Goal: Task Accomplishment & Management: Manage account settings

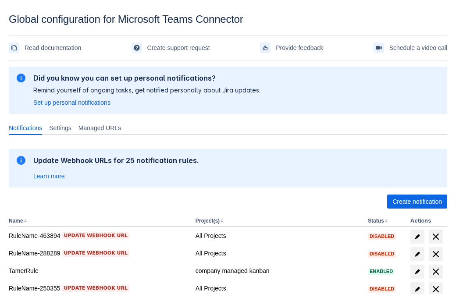
click at [417, 202] on span "Create notification" at bounding box center [418, 202] width 50 height 14
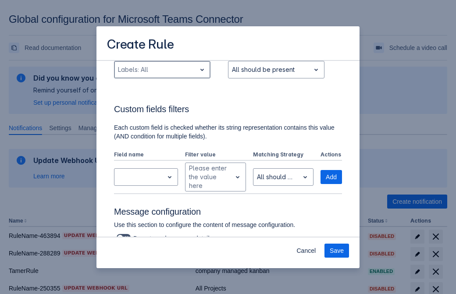
click at [162, 75] on div "Scrollable content" at bounding box center [155, 69] width 75 height 11
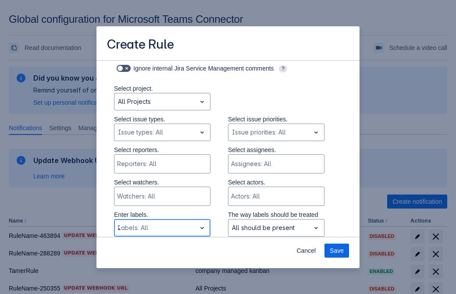
type input "258908_label"
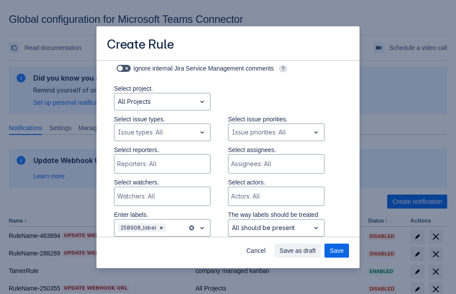
scroll to position [575, 0]
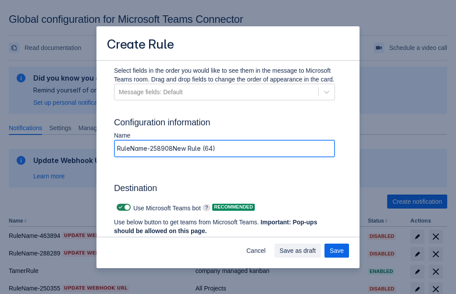
type input "RuleName-258908New Rule (64)"
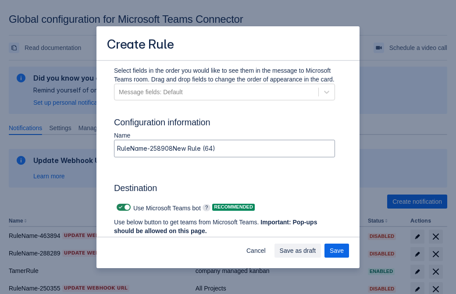
click at [119, 208] on span "Scrollable content" at bounding box center [120, 207] width 7 height 7
click at [119, 208] on input "Scrollable content" at bounding box center [120, 208] width 6 height 6
checkbox input "false"
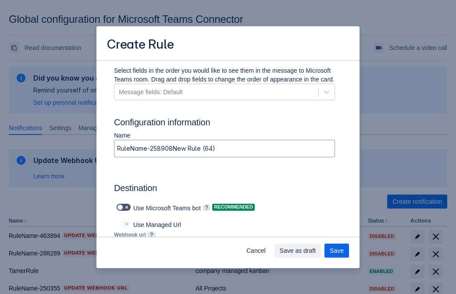
type input "https://prod-172.westeurope.logic.azure.com:443/workflows/ae977bb6ae334c9d95dfe…"
click at [316, 251] on span "Save as draft" at bounding box center [298, 251] width 36 height 14
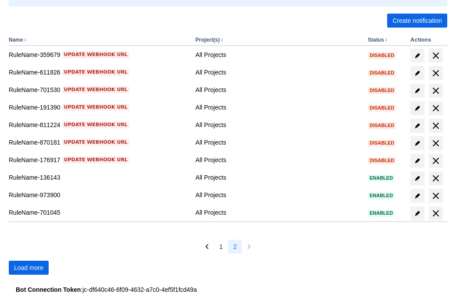
click at [29, 268] on span "Load more" at bounding box center [28, 268] width 29 height 14
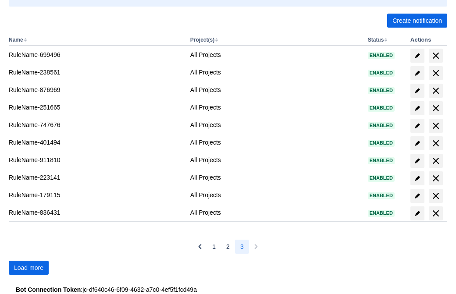
click at [29, 268] on span "Load more" at bounding box center [28, 268] width 29 height 14
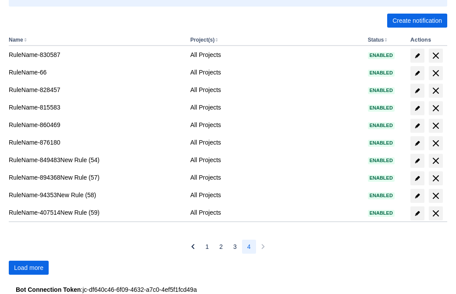
click at [29, 268] on span "Load more" at bounding box center [28, 268] width 29 height 14
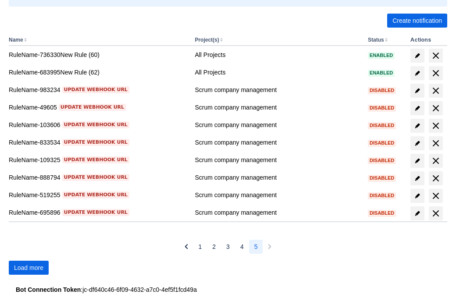
click at [29, 268] on span "Load more" at bounding box center [28, 268] width 29 height 14
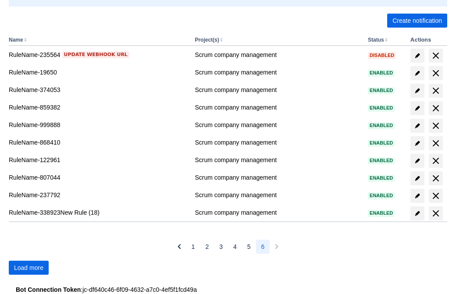
click at [29, 268] on span "Load more" at bounding box center [28, 268] width 29 height 14
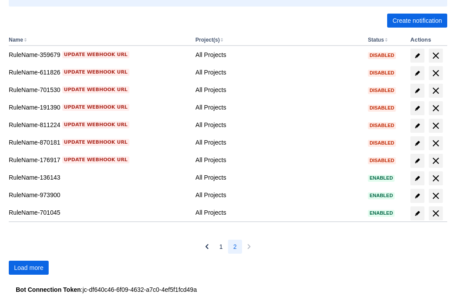
click at [29, 268] on span "Load more" at bounding box center [28, 268] width 29 height 14
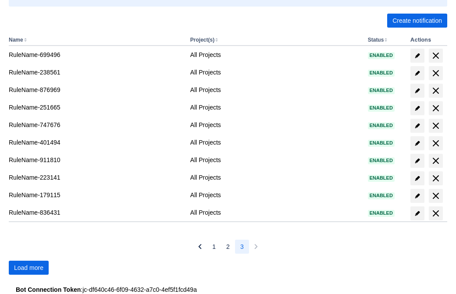
click at [29, 268] on span "Load more" at bounding box center [28, 268] width 29 height 14
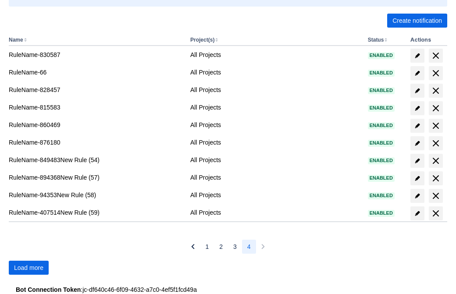
click at [29, 268] on span "Load more" at bounding box center [28, 268] width 29 height 14
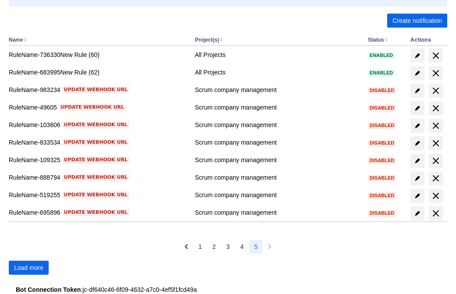
click at [29, 268] on span "Load more" at bounding box center [28, 268] width 29 height 14
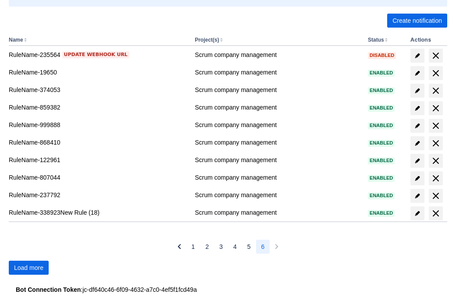
click at [29, 268] on span "Load more" at bounding box center [28, 268] width 29 height 14
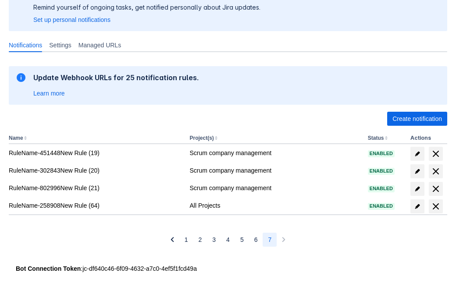
scroll to position [83, 0]
click at [436, 207] on span "delete" at bounding box center [436, 206] width 11 height 11
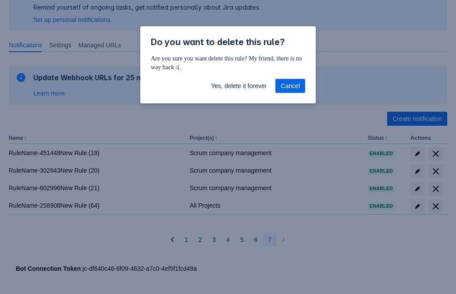
click at [239, 86] on span "Yes, delete it forever" at bounding box center [239, 86] width 56 height 14
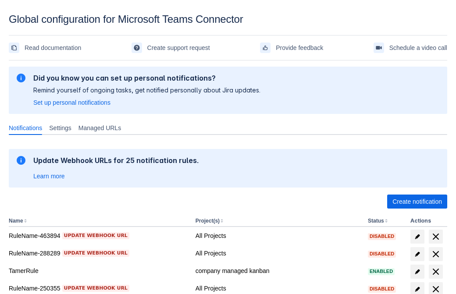
click at [417, 202] on span "Create notification" at bounding box center [418, 202] width 50 height 14
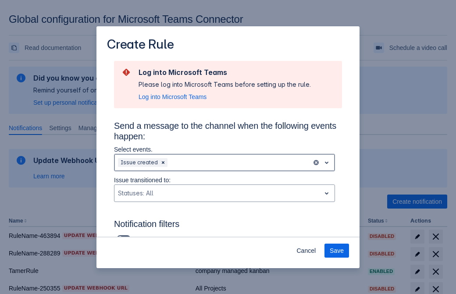
click at [225, 163] on div "Scrollable content" at bounding box center [238, 162] width 139 height 11
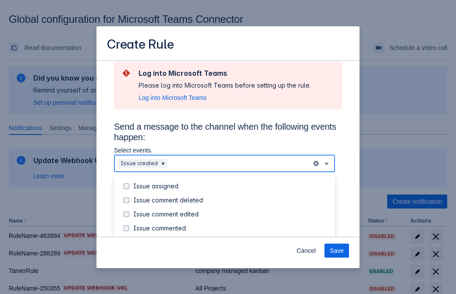
click at [232, 238] on div "Issue created" at bounding box center [231, 242] width 197 height 9
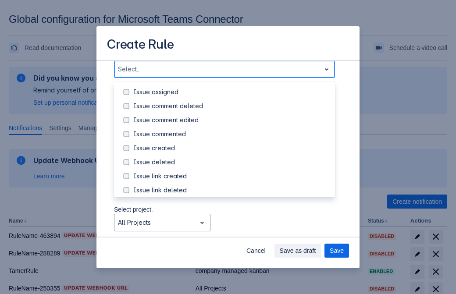
click at [232, 228] on div "Issue updated" at bounding box center [231, 232] width 197 height 9
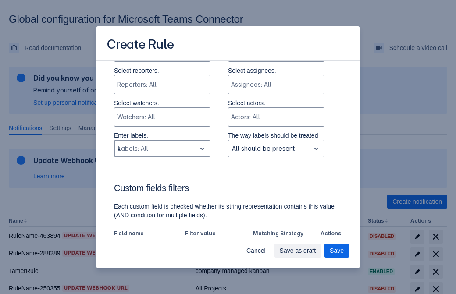
type input "417356_label"
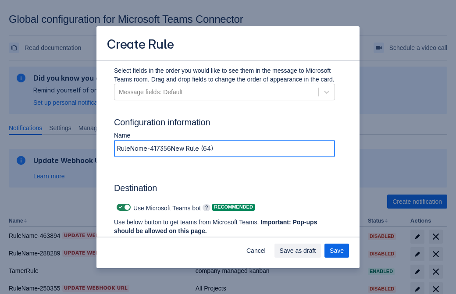
type input "RuleName-417356New Rule (64)"
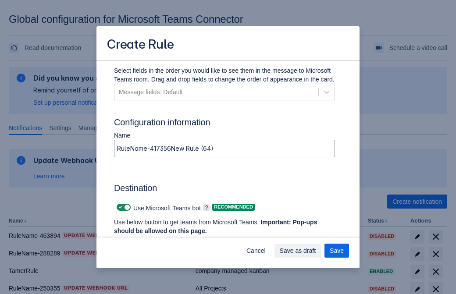
click at [119, 208] on span "Scrollable content" at bounding box center [120, 207] width 7 height 7
click at [119, 208] on input "Scrollable content" at bounding box center [120, 208] width 6 height 6
checkbox input "false"
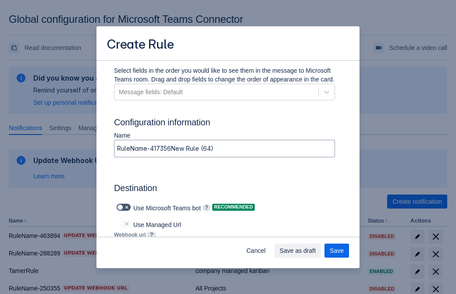
type input "https://prod-112.westeurope.logic.azure.com:443/workflows/bae959254738451b85002…"
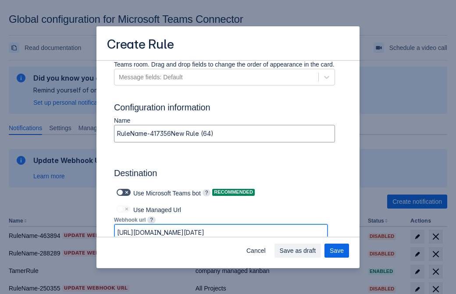
click at [316, 251] on span "Save as draft" at bounding box center [298, 251] width 36 height 14
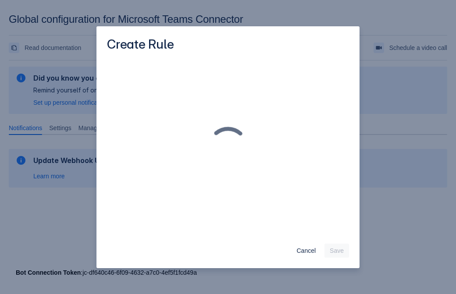
scroll to position [0, 0]
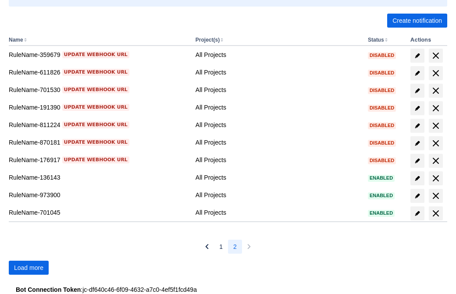
click at [29, 268] on span "Load more" at bounding box center [28, 268] width 29 height 14
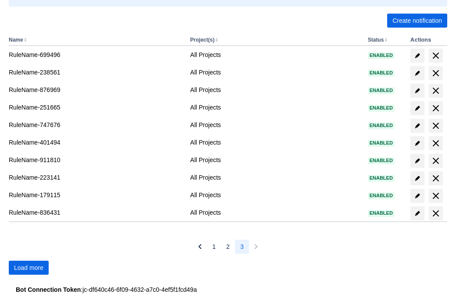
click at [29, 268] on span "Load more" at bounding box center [28, 268] width 29 height 14
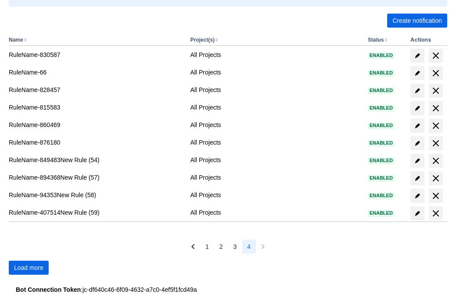
click at [29, 268] on span "Load more" at bounding box center [28, 268] width 29 height 14
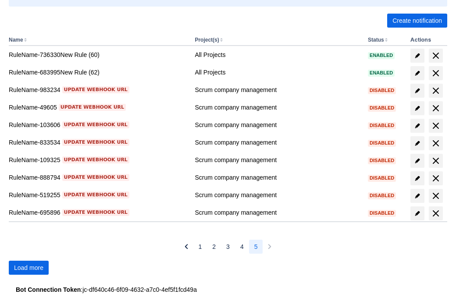
click at [29, 268] on span "Load more" at bounding box center [28, 268] width 29 height 14
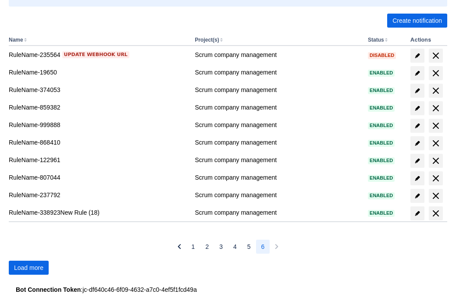
click at [29, 268] on span "Load more" at bounding box center [28, 268] width 29 height 14
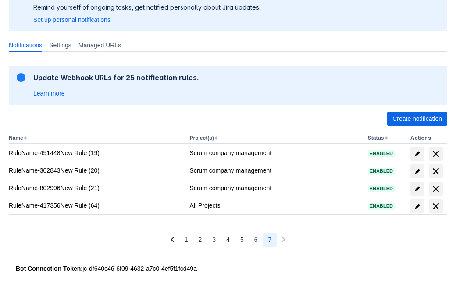
scroll to position [83, 0]
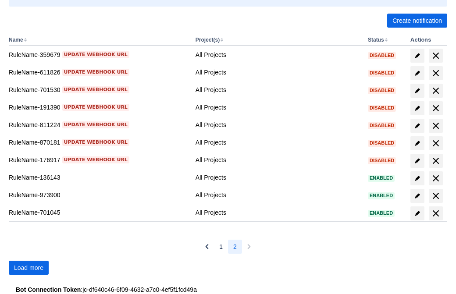
click at [29, 268] on span "Load more" at bounding box center [28, 268] width 29 height 14
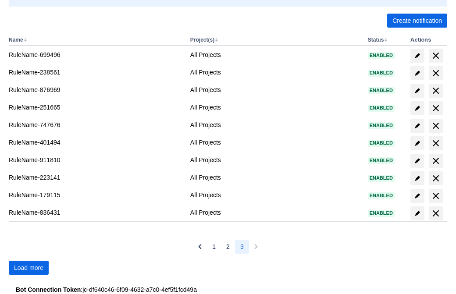
click at [29, 268] on span "Load more" at bounding box center [28, 268] width 29 height 14
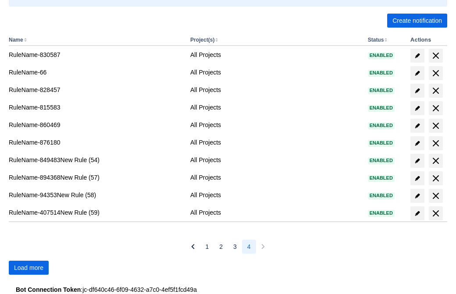
click at [29, 268] on span "Load more" at bounding box center [28, 268] width 29 height 14
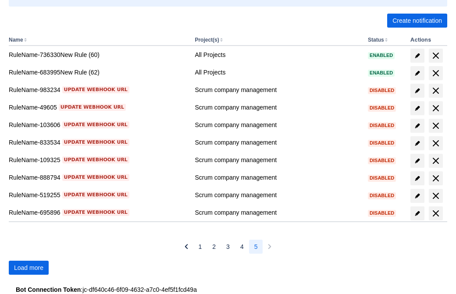
click at [29, 268] on span "Load more" at bounding box center [28, 268] width 29 height 14
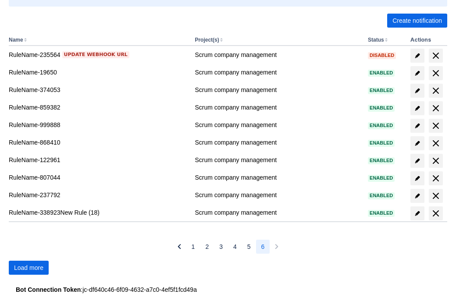
click at [29, 268] on span "Load more" at bounding box center [28, 268] width 29 height 14
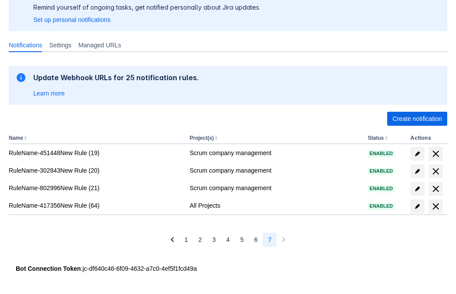
scroll to position [83, 0]
click at [436, 207] on span "delete" at bounding box center [436, 206] width 11 height 11
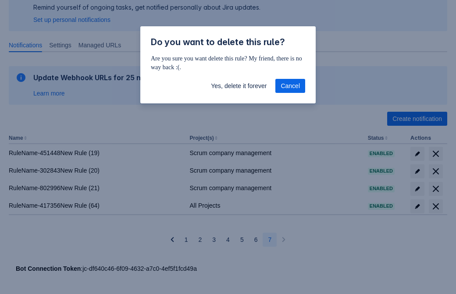
click at [239, 86] on span "Yes, delete it forever" at bounding box center [239, 86] width 56 height 14
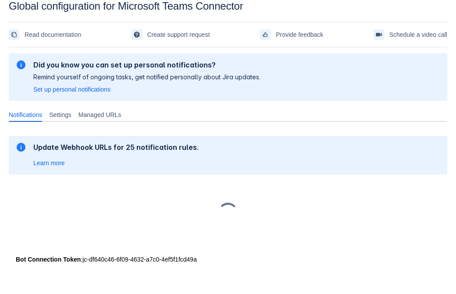
scroll to position [13, 0]
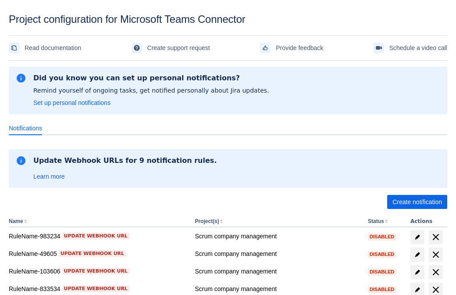
click at [417, 202] on span "Create notification" at bounding box center [418, 202] width 50 height 14
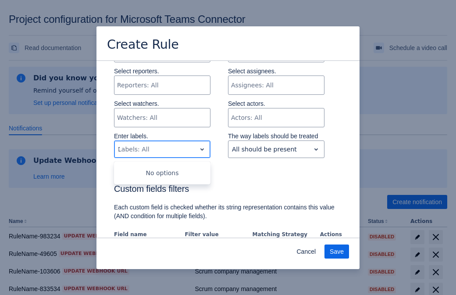
type input "146788_label"
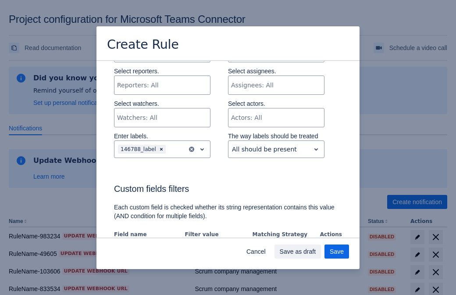
scroll to position [535, 0]
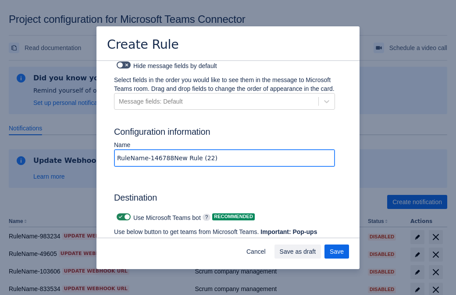
type input "RuleName-146788New Rule (22)"
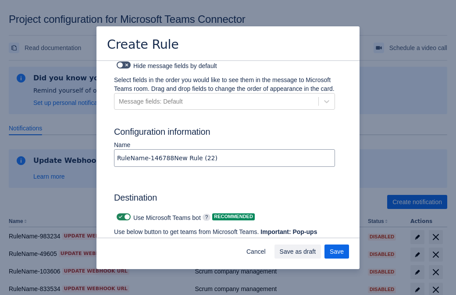
click at [119, 213] on span at bounding box center [120, 216] width 7 height 7
click at [119, 214] on input "checkbox" at bounding box center [120, 217] width 6 height 6
checkbox input "false"
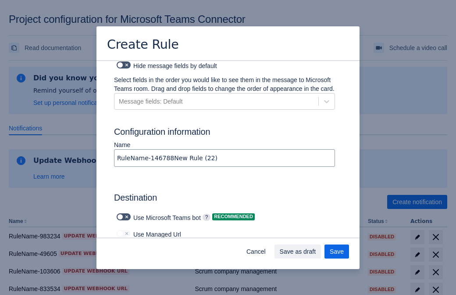
type input "https://prod-103.westeurope.logic.azure.com:443/workflows/562279af401f414e8dae6…"
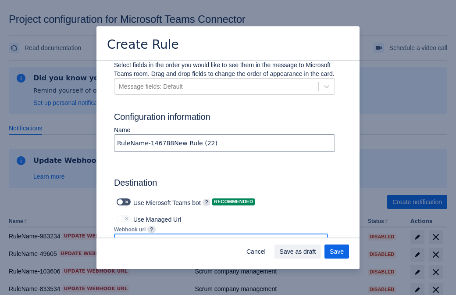
click at [316, 251] on span "Save as draft" at bounding box center [298, 251] width 36 height 14
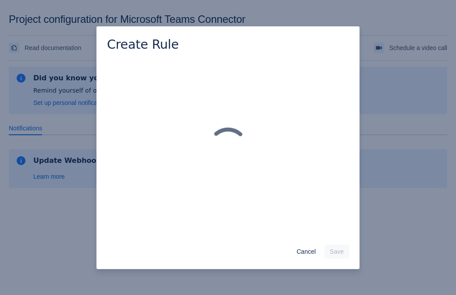
scroll to position [0, 0]
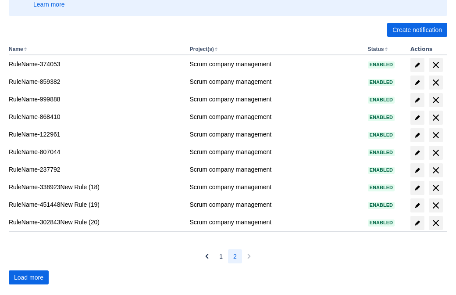
click at [29, 277] on span "Load more" at bounding box center [28, 277] width 29 height 14
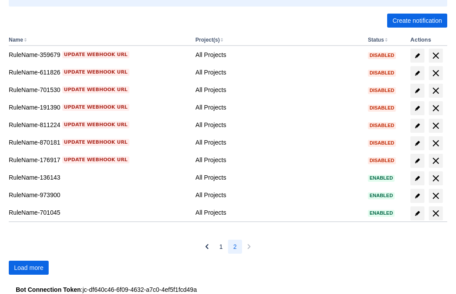
click at [29, 268] on span "Load more" at bounding box center [28, 268] width 29 height 14
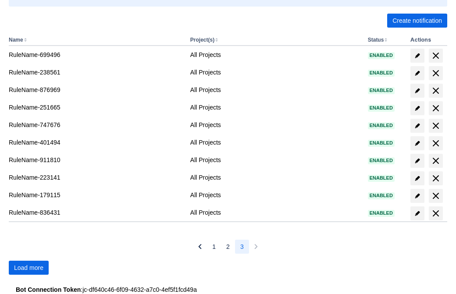
click at [29, 268] on span "Load more" at bounding box center [28, 268] width 29 height 14
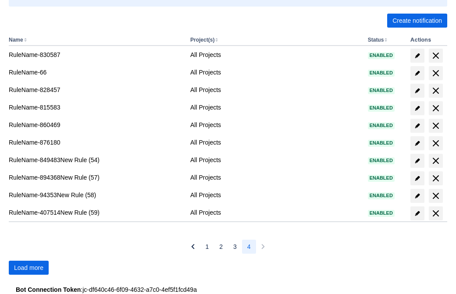
click at [29, 268] on span "Load more" at bounding box center [28, 268] width 29 height 14
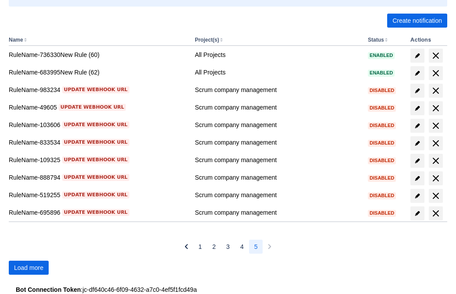
click at [29, 268] on span "Load more" at bounding box center [28, 268] width 29 height 14
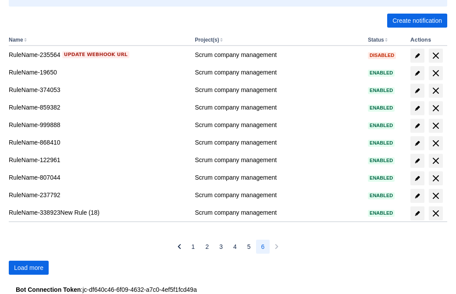
click at [29, 268] on span "Load more" at bounding box center [28, 268] width 29 height 14
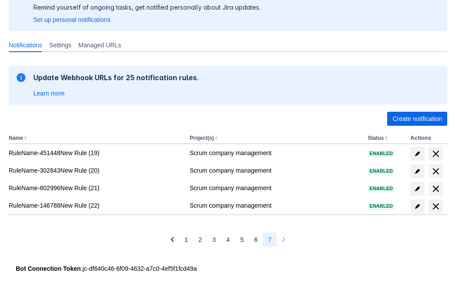
click at [436, 207] on span "delete" at bounding box center [436, 206] width 11 height 11
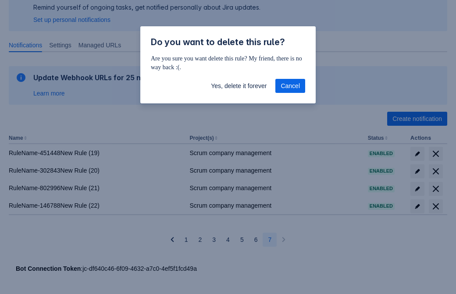
click at [239, 86] on span "Yes, delete it forever" at bounding box center [239, 86] width 56 height 14
